Goal: Information Seeking & Learning: Learn about a topic

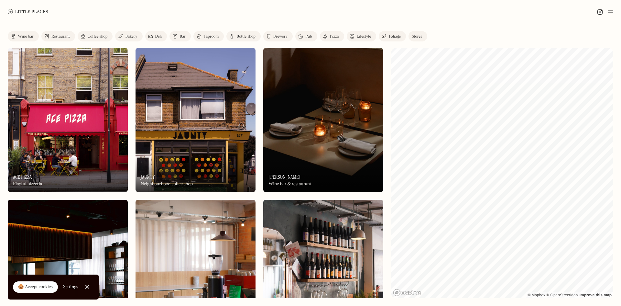
click at [19, 38] on div "Wine bar" at bounding box center [26, 37] width 16 height 4
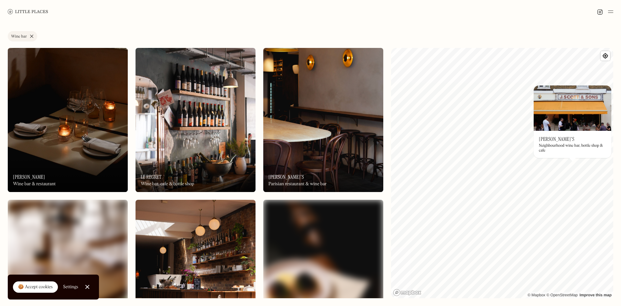
click at [31, 34] on link "Wine bar" at bounding box center [22, 36] width 29 height 10
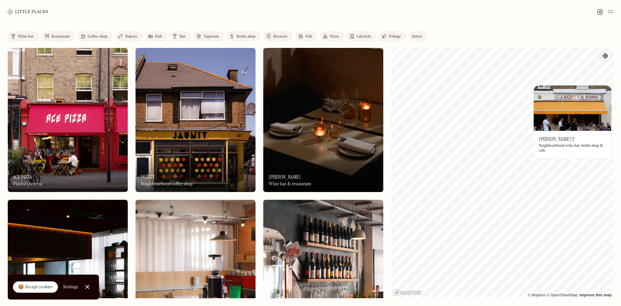
click at [124, 37] on link "Bakery" at bounding box center [128, 36] width 27 height 10
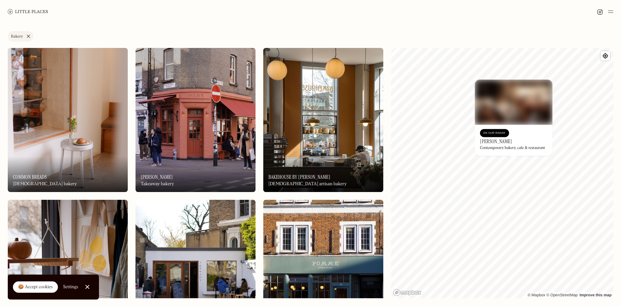
click at [27, 37] on link "Bakery" at bounding box center [21, 36] width 26 height 10
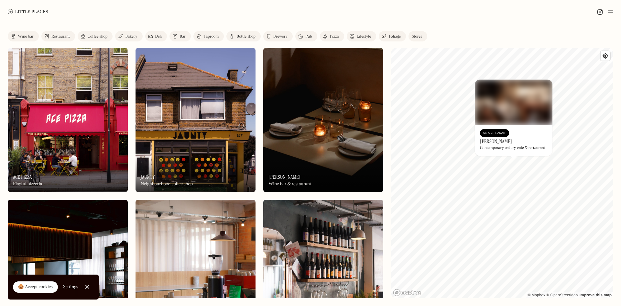
click at [101, 39] on link "Coffee shop" at bounding box center [95, 36] width 35 height 10
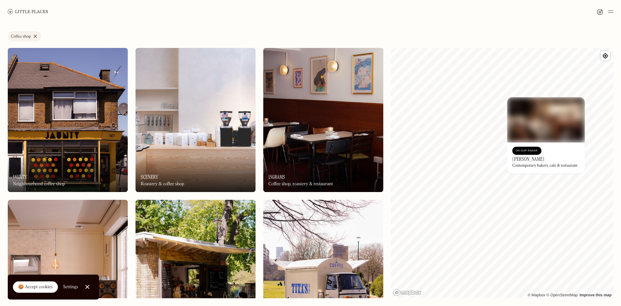
click at [543, 153] on div "© Mapbox © OpenStreetMap Improve this map On Our Radar Jolene Contemporary bake…" at bounding box center [502, 173] width 222 height 250
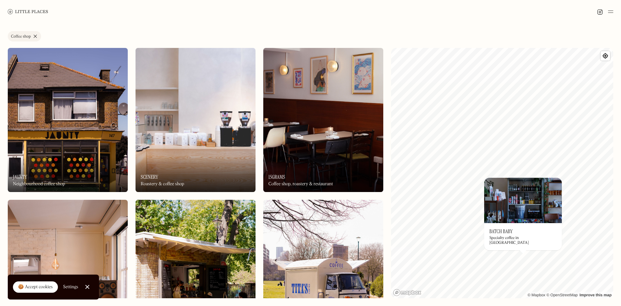
click at [33, 39] on link "Coffee shop" at bounding box center [24, 36] width 33 height 10
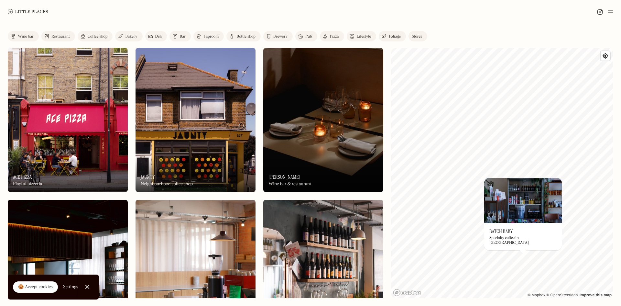
click at [34, 36] on link "Wine bar" at bounding box center [23, 36] width 31 height 10
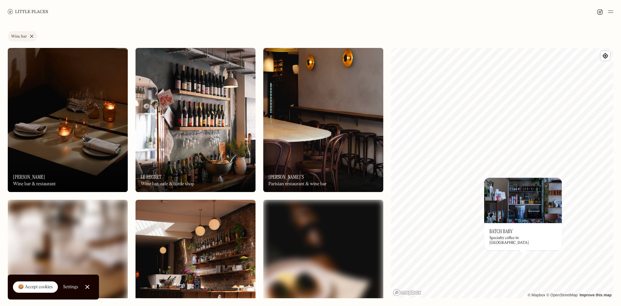
click at [34, 36] on link "Wine bar" at bounding box center [22, 36] width 29 height 10
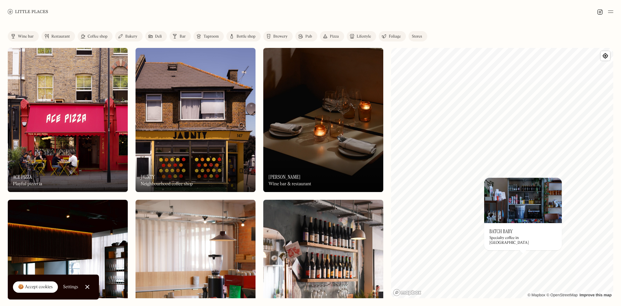
click at [53, 39] on link "Restaurant" at bounding box center [58, 36] width 34 height 10
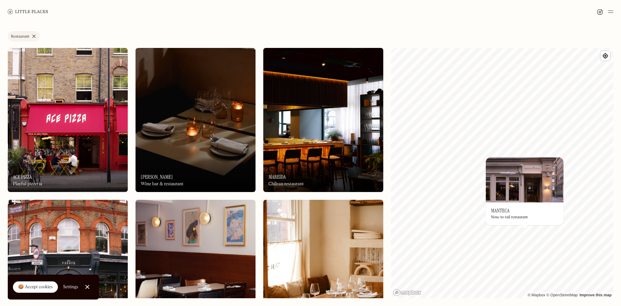
click at [183, 148] on img at bounding box center [196, 120] width 120 height 144
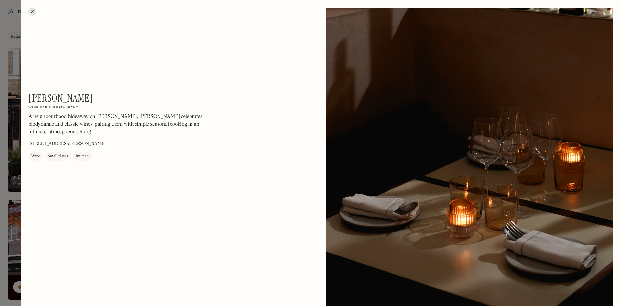
click at [33, 13] on div at bounding box center [32, 12] width 8 height 8
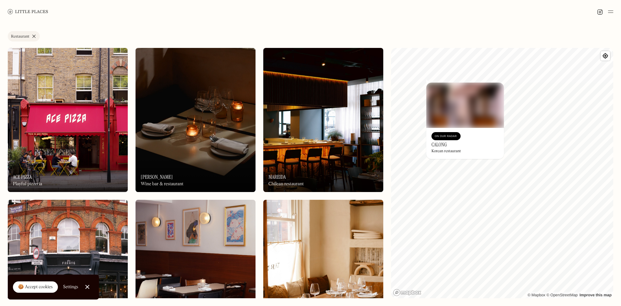
click at [31, 34] on link "Restaurant" at bounding box center [24, 36] width 32 height 10
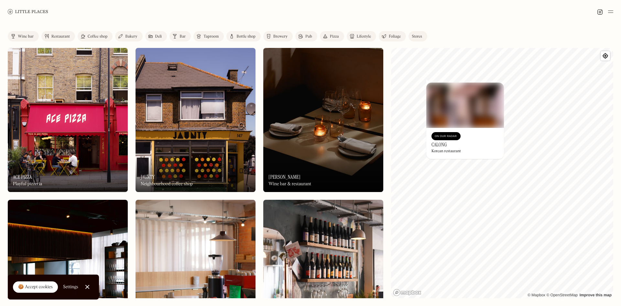
drag, startPoint x: 32, startPoint y: 36, endPoint x: 126, endPoint y: 38, distance: 93.8
click at [32, 36] on div "Wine bar" at bounding box center [26, 37] width 16 height 4
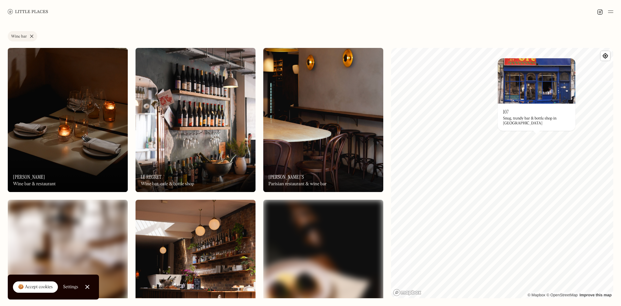
click at [540, 160] on div "© Mapbox © OpenStreetMap Improve this map On Our Radar 107 Snug, trendy bar & b…" at bounding box center [502, 173] width 222 height 250
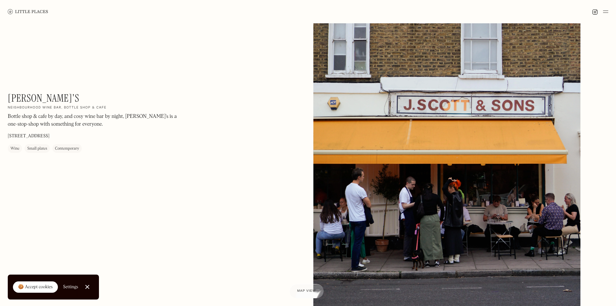
scroll to position [97, 0]
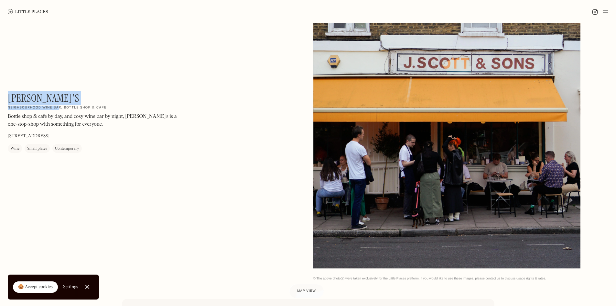
drag, startPoint x: 57, startPoint y: 95, endPoint x: 8, endPoint y: 96, distance: 48.9
click at [8, 96] on div "Hector's On Our Radar Neighbourhood wine bar, bottle shop & cafe Bottle shop & …" at bounding box center [95, 122] width 175 height 61
click at [75, 89] on div "Hector's On Our Radar Neighbourhood wine bar, bottle shop & cafe Bottle shop & …" at bounding box center [308, 107] width 616 height 362
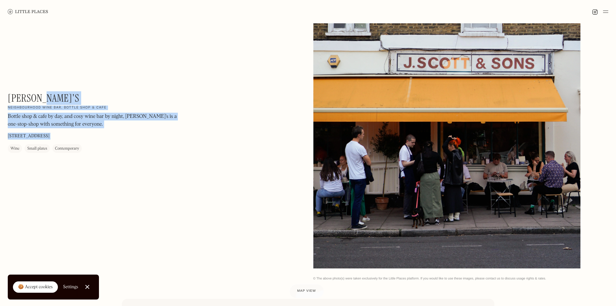
drag, startPoint x: 46, startPoint y: 96, endPoint x: 7, endPoint y: 92, distance: 39.4
click at [7, 92] on div "Hector's On Our Radar Neighbourhood wine bar, bottle shop & cafe Bottle shop & …" at bounding box center [308, 107] width 616 height 362
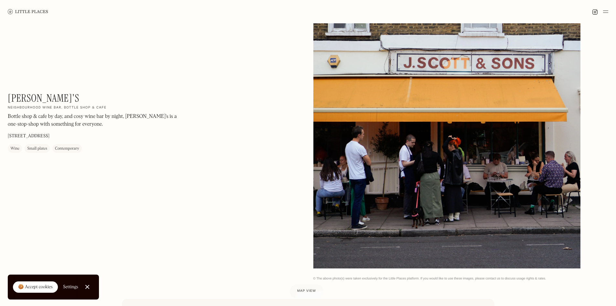
click at [18, 94] on h1 "Hector's" at bounding box center [43, 98] width 71 height 12
drag, startPoint x: 8, startPoint y: 93, endPoint x: 40, endPoint y: 92, distance: 31.4
click at [54, 96] on div "Hector's On Our Radar Neighbourhood wine bar, bottle shop & cafe Bottle shop & …" at bounding box center [95, 122] width 175 height 61
click at [38, 92] on h1 "Hector's" at bounding box center [43, 98] width 71 height 12
drag, startPoint x: 9, startPoint y: 93, endPoint x: 37, endPoint y: 93, distance: 28.5
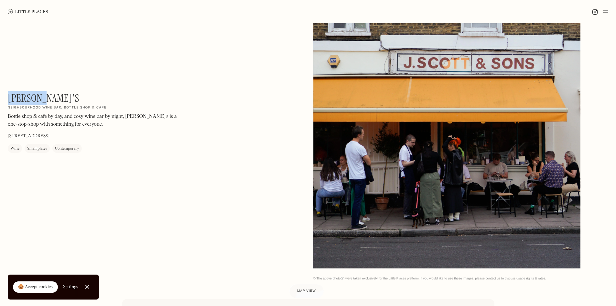
click at [43, 93] on h1 "Hector's" at bounding box center [43, 98] width 71 height 12
copy h1 "Hector'"
